Goal: Transaction & Acquisition: Purchase product/service

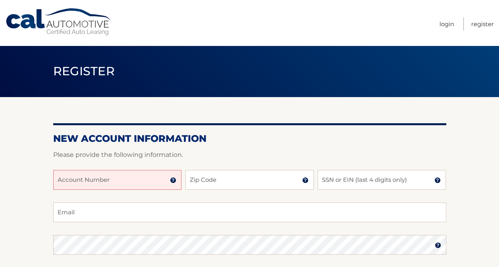
click at [119, 180] on input "Account Number" at bounding box center [117, 180] width 128 height 20
paste input "44455989972"
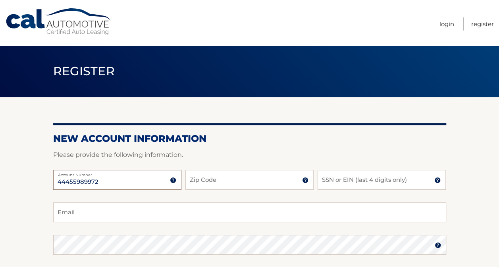
type input "44455989972"
type input "33027"
type input "8848"
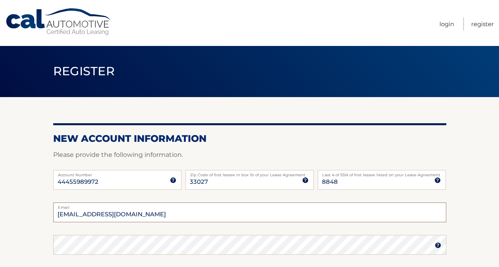
type input "ndean0124@gmail.com"
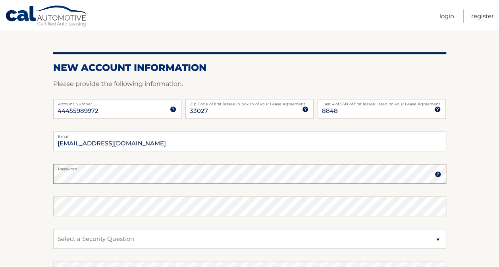
scroll to position [72, 0]
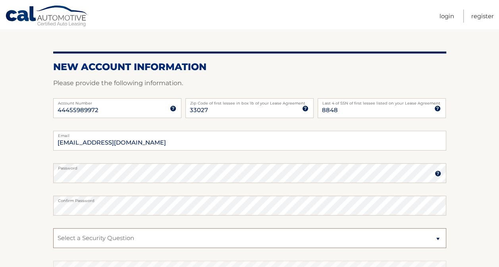
click at [289, 239] on select "Select a Security Question What was the name of your elementary school? What is…" at bounding box center [249, 239] width 393 height 20
select select "2"
click at [53, 229] on select "Select a Security Question What was the name of your elementary school? What is…" at bounding box center [249, 239] width 393 height 20
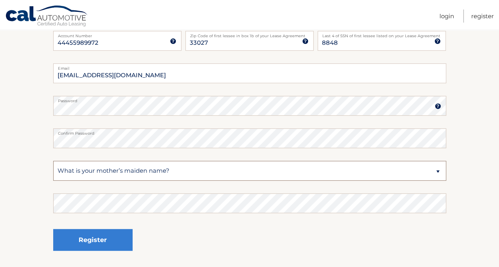
scroll to position [140, 0]
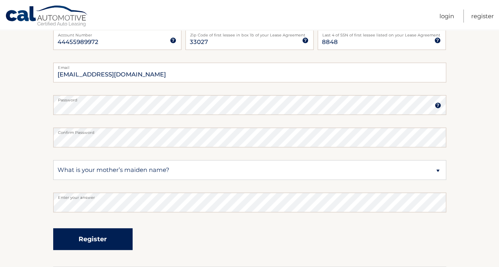
click at [70, 241] on button "Register" at bounding box center [92, 240] width 79 height 22
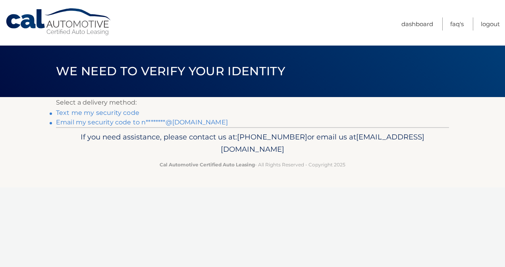
click at [119, 112] on link "Text me my security code" at bounding box center [97, 113] width 83 height 8
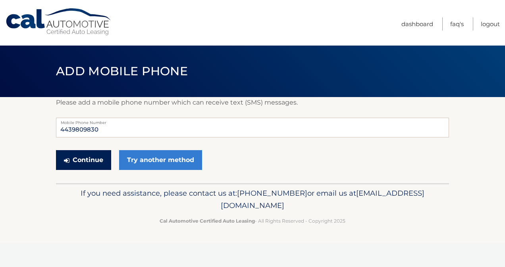
click at [83, 162] on button "Continue" at bounding box center [83, 160] width 55 height 20
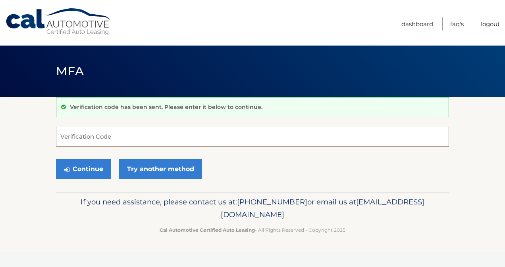
click at [300, 139] on input "Verification Code" at bounding box center [252, 137] width 393 height 20
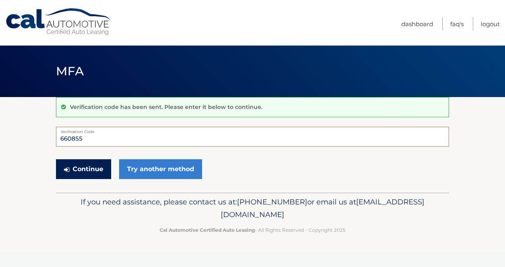
type input "660855"
click at [79, 169] on button "Continue" at bounding box center [83, 169] width 55 height 20
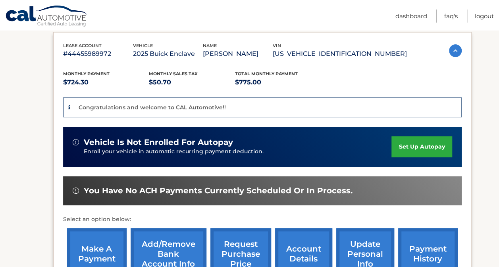
scroll to position [133, 0]
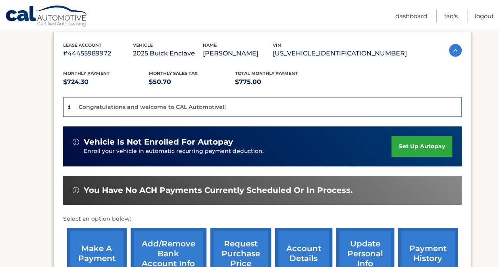
click at [106, 243] on link "make a payment" at bounding box center [97, 254] width 60 height 52
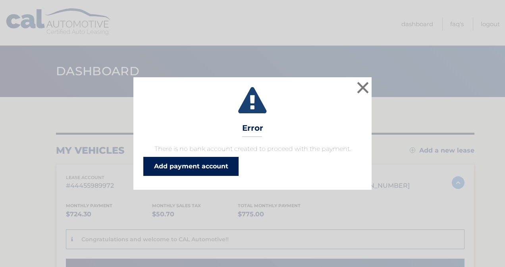
click at [217, 169] on link "Add payment account" at bounding box center [190, 166] width 95 height 19
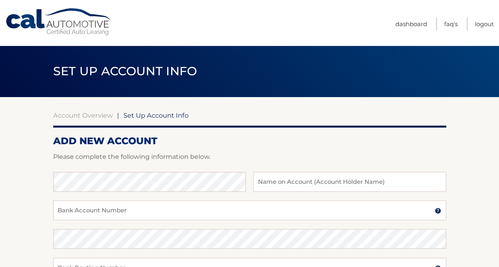
click at [217, 169] on div at bounding box center [249, 168] width 393 height 10
type input "Checking Account"
click at [227, 202] on input "Bank Account Number" at bounding box center [249, 211] width 393 height 20
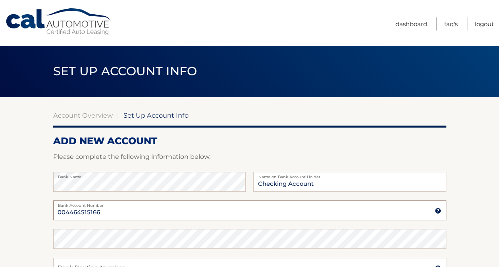
type input "004464515166"
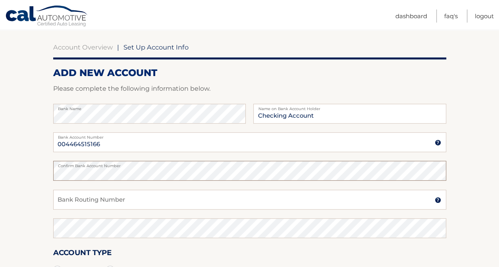
scroll to position [68, 0]
click at [236, 201] on input "Bank Routing Number" at bounding box center [249, 200] width 393 height 20
type input "052001633"
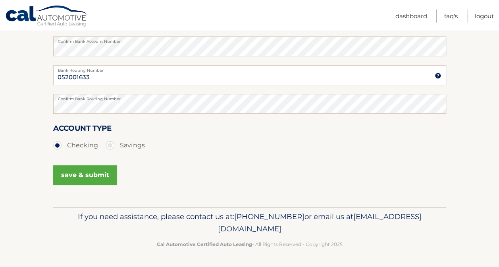
click at [207, 155] on div "Account Type Checking Savings" at bounding box center [249, 143] width 393 height 40
click at [102, 181] on button "save & submit" at bounding box center [85, 175] width 64 height 20
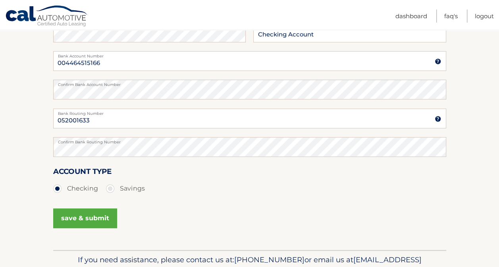
scroll to position [156, 0]
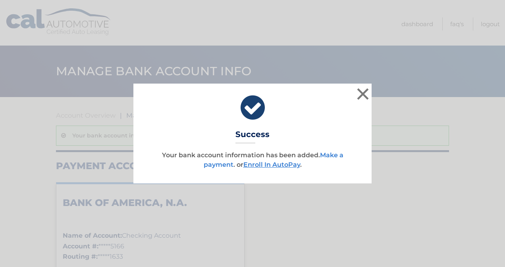
click at [340, 155] on link "Make a payment" at bounding box center [274, 160] width 140 height 17
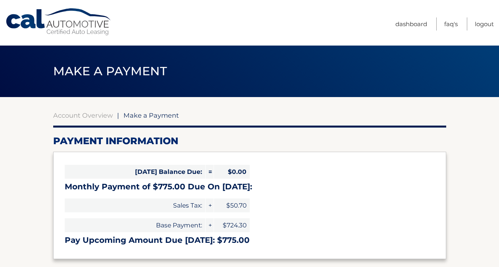
select select "MTllYTQyMWItNzQ2YS00MTQ3LTg2MTctZDVjMTI2NDlkZTM4"
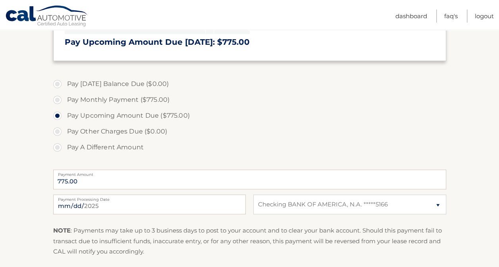
scroll to position [188, 0]
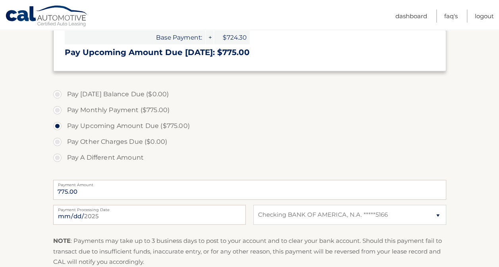
click at [62, 108] on label "Pay Monthly Payment ($775.00)" at bounding box center [249, 110] width 393 height 16
click at [62, 108] on input "Pay Monthly Payment ($775.00)" at bounding box center [60, 108] width 8 height 13
radio input "true"
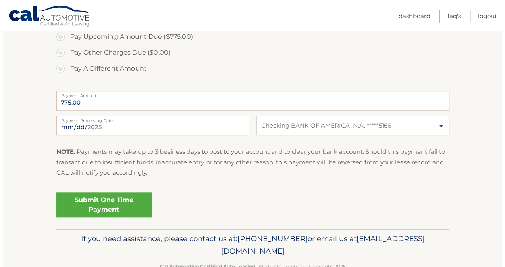
scroll to position [299, 0]
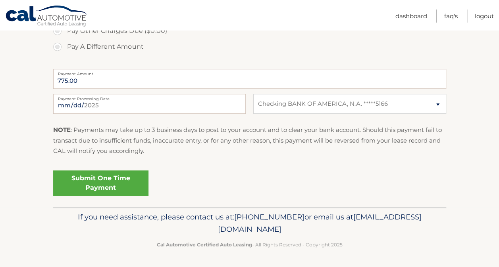
click at [120, 182] on link "Submit One Time Payment" at bounding box center [100, 183] width 95 height 25
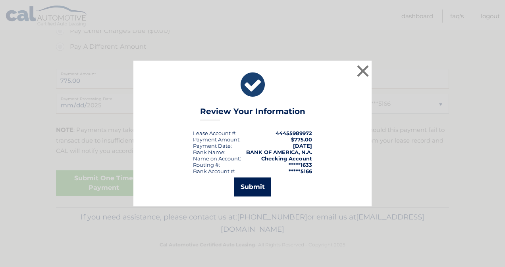
click at [255, 185] on button "Submit" at bounding box center [252, 187] width 37 height 19
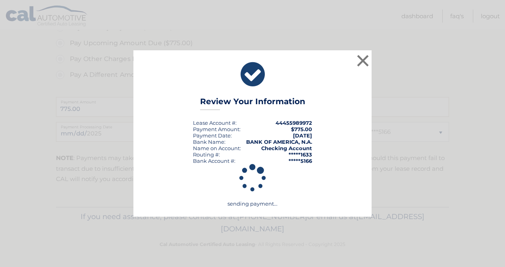
scroll to position [271, 0]
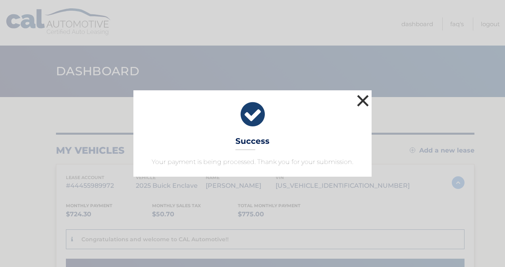
click at [365, 102] on button "×" at bounding box center [363, 101] width 16 height 16
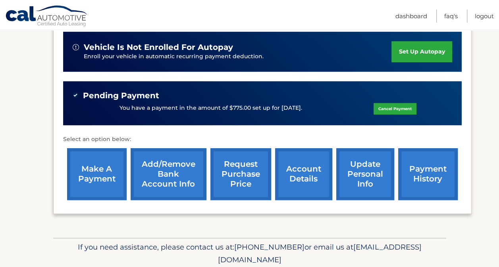
scroll to position [227, 0]
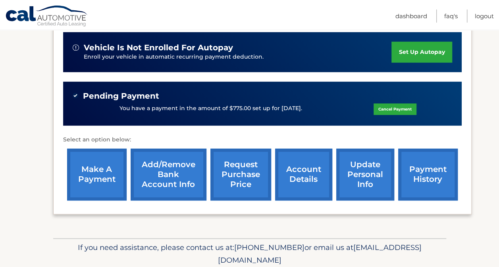
click at [385, 174] on link "update personal info" at bounding box center [365, 175] width 58 height 52
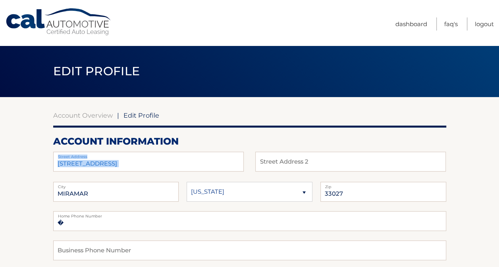
drag, startPoint x: 167, startPoint y: 156, endPoint x: 130, endPoint y: 160, distance: 37.1
click at [130, 160] on div "[STREET_ADDRESS] Address" at bounding box center [148, 162] width 190 height 20
click at [179, 162] on input "[STREET_ADDRESS]" at bounding box center [148, 162] width 190 height 20
drag, startPoint x: 179, startPoint y: 162, endPoint x: 22, endPoint y: 161, distance: 157.1
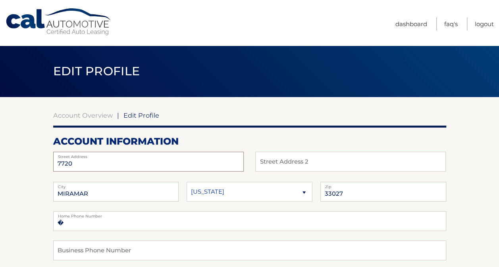
type input "7720 [PERSON_NAME] Court"
select select "MD"
drag, startPoint x: 112, startPoint y: 194, endPoint x: 31, endPoint y: 186, distance: 81.3
type input "Elkridge"
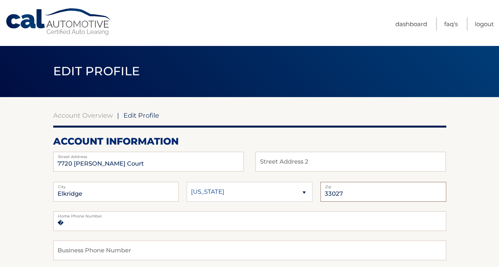
drag, startPoint x: 352, startPoint y: 198, endPoint x: 259, endPoint y: 187, distance: 92.7
click at [259, 187] on fieldset "[GEOGRAPHIC_DATA] [US_STATE] [US_STATE] [US_STATE] State 33027 Zip" at bounding box center [249, 196] width 393 height 29
type input "21075"
click at [101, 226] on input "�" at bounding box center [249, 221] width 393 height 20
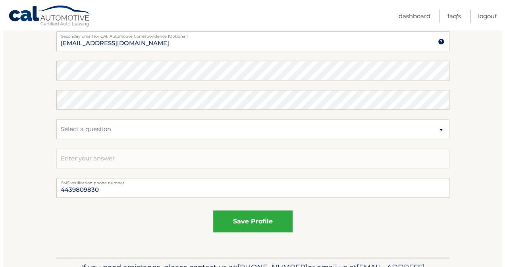
scroll to position [417, 0]
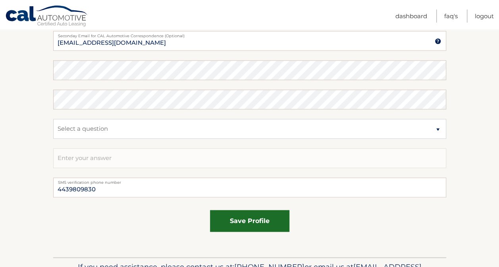
type input "�4439809830"
click at [268, 226] on button "save profile" at bounding box center [249, 221] width 79 height 22
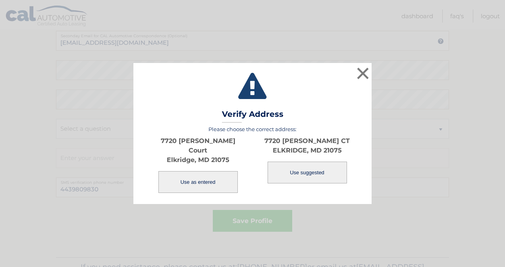
click at [304, 181] on button "Use suggested" at bounding box center [306, 173] width 79 height 22
type input "7720 [PERSON_NAME] CT"
type input "ELKRIDGE"
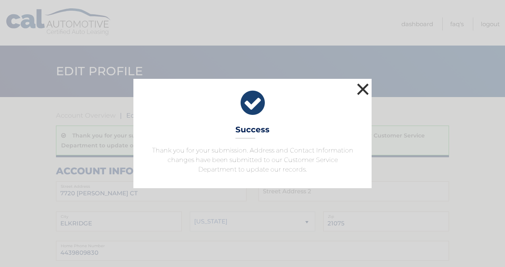
click at [360, 93] on button "×" at bounding box center [363, 89] width 16 height 16
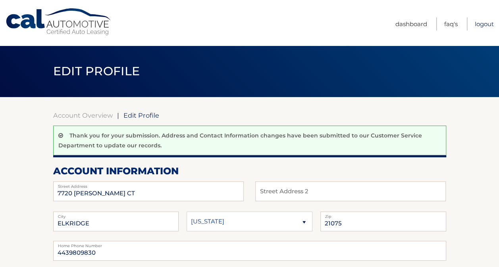
click at [480, 21] on link "Logout" at bounding box center [483, 23] width 19 height 13
